Goal: Find specific page/section: Find specific page/section

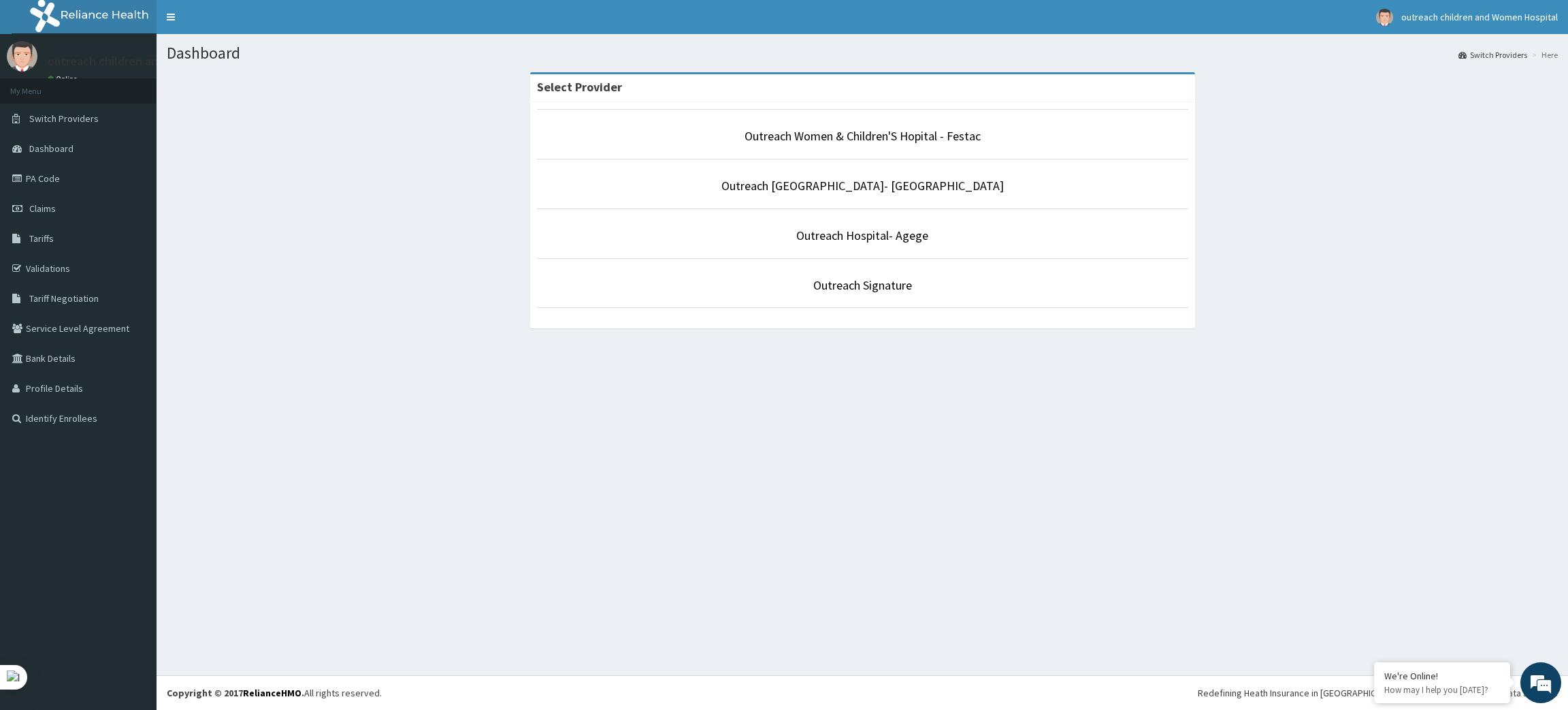
scroll to position [4391, 0]
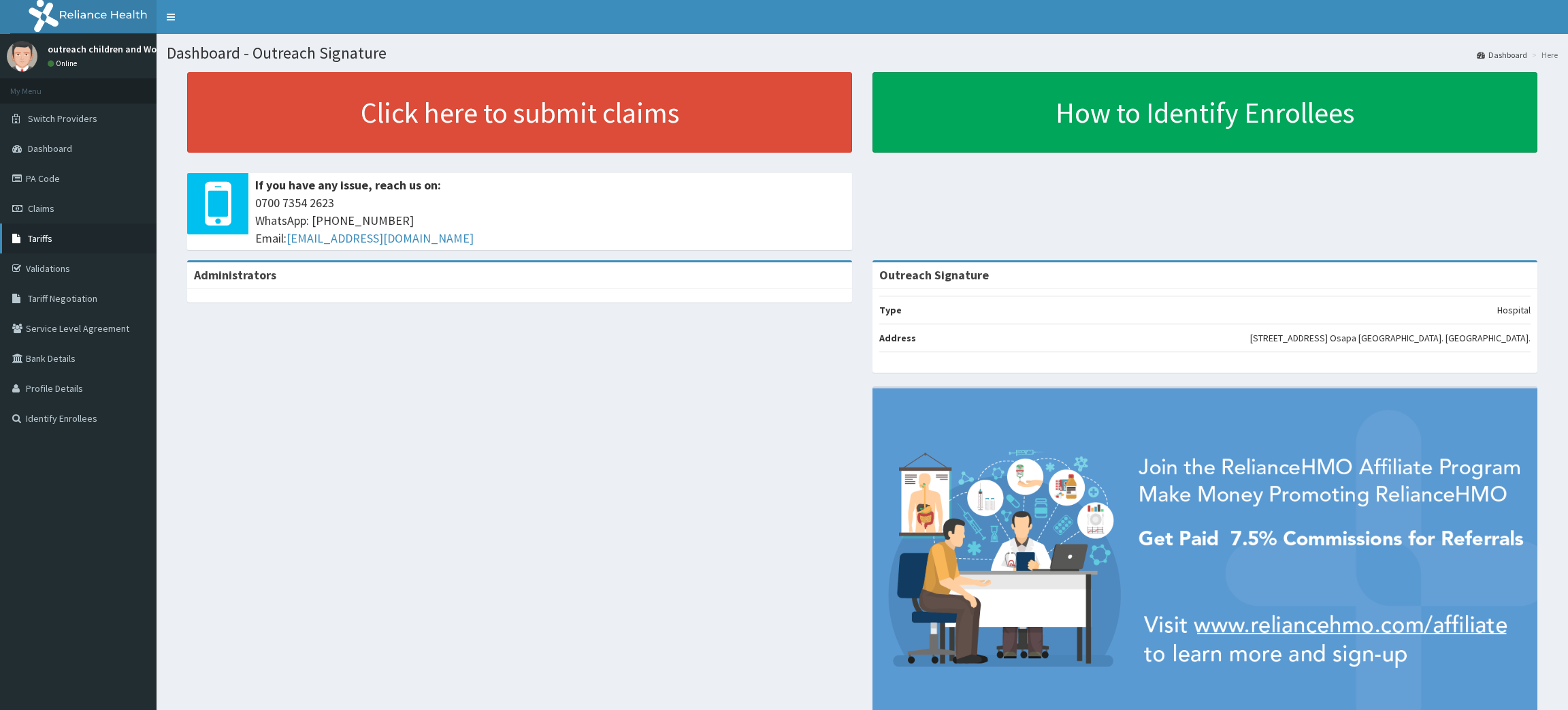
click at [47, 244] on link "Tariffs" at bounding box center [78, 238] width 157 height 30
click at [43, 233] on span "Tariffs" at bounding box center [40, 239] width 24 height 12
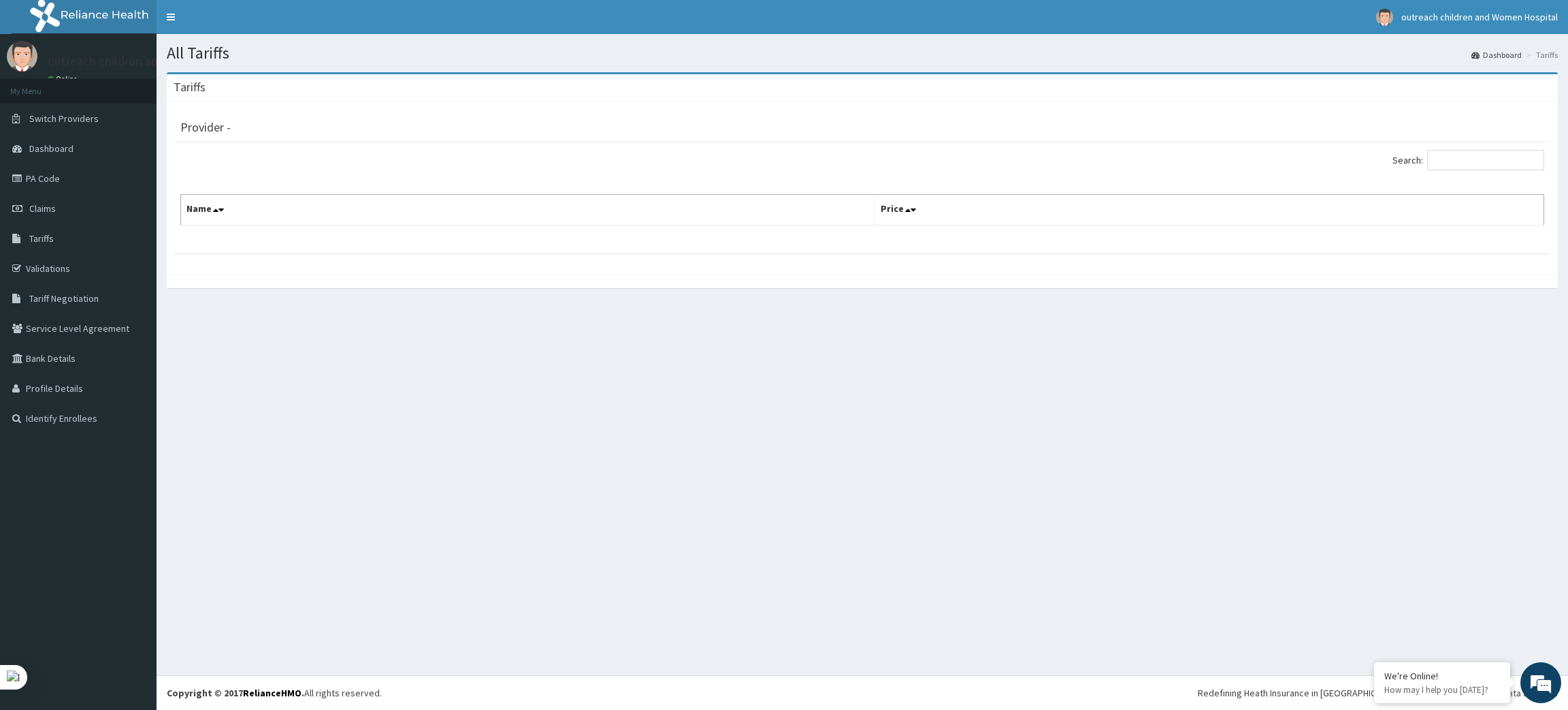
scroll to position [4108, 0]
